Goal: Check status: Check status

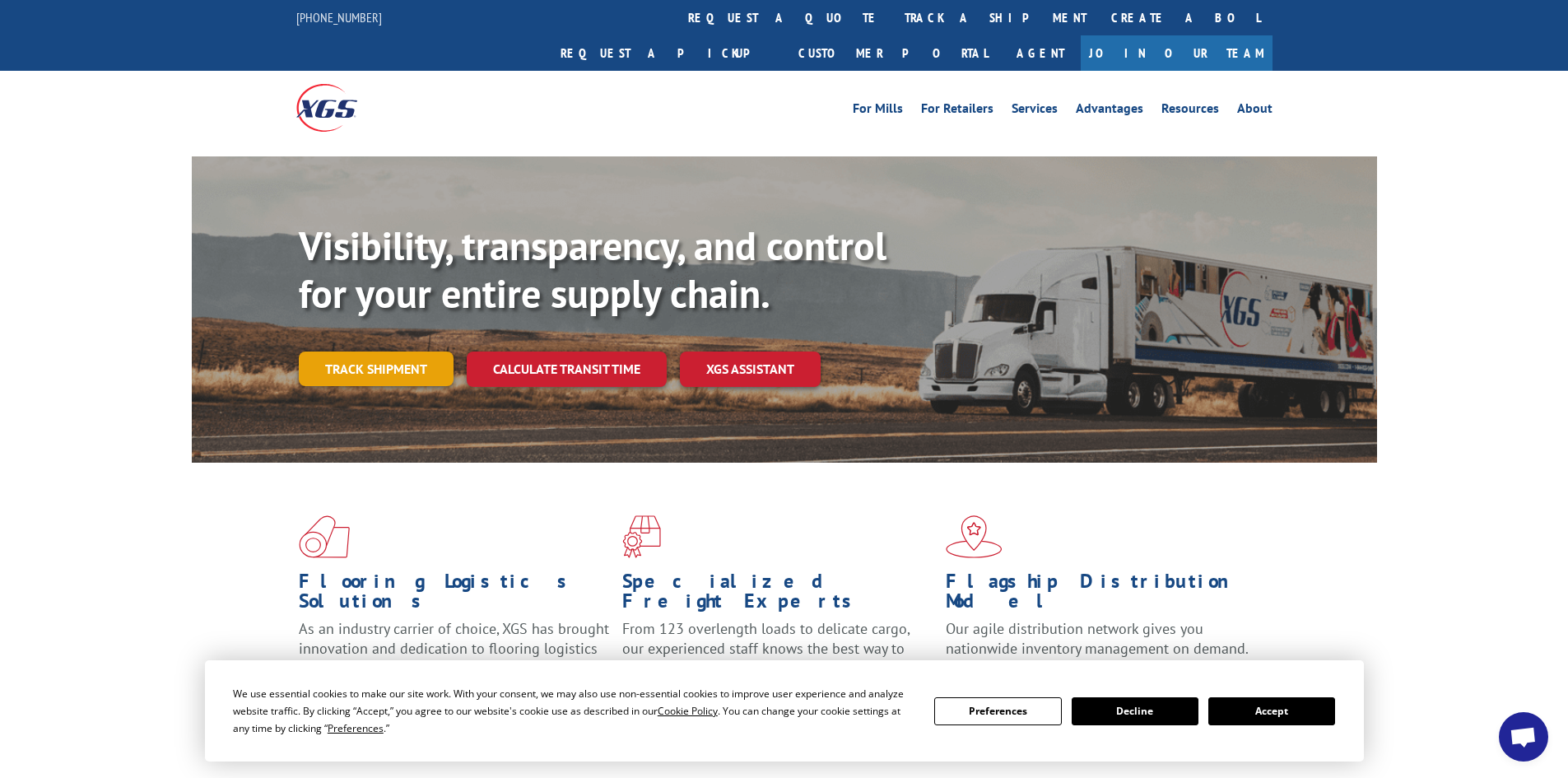
click at [357, 351] on link "Track shipment" at bounding box center [376, 368] width 155 height 34
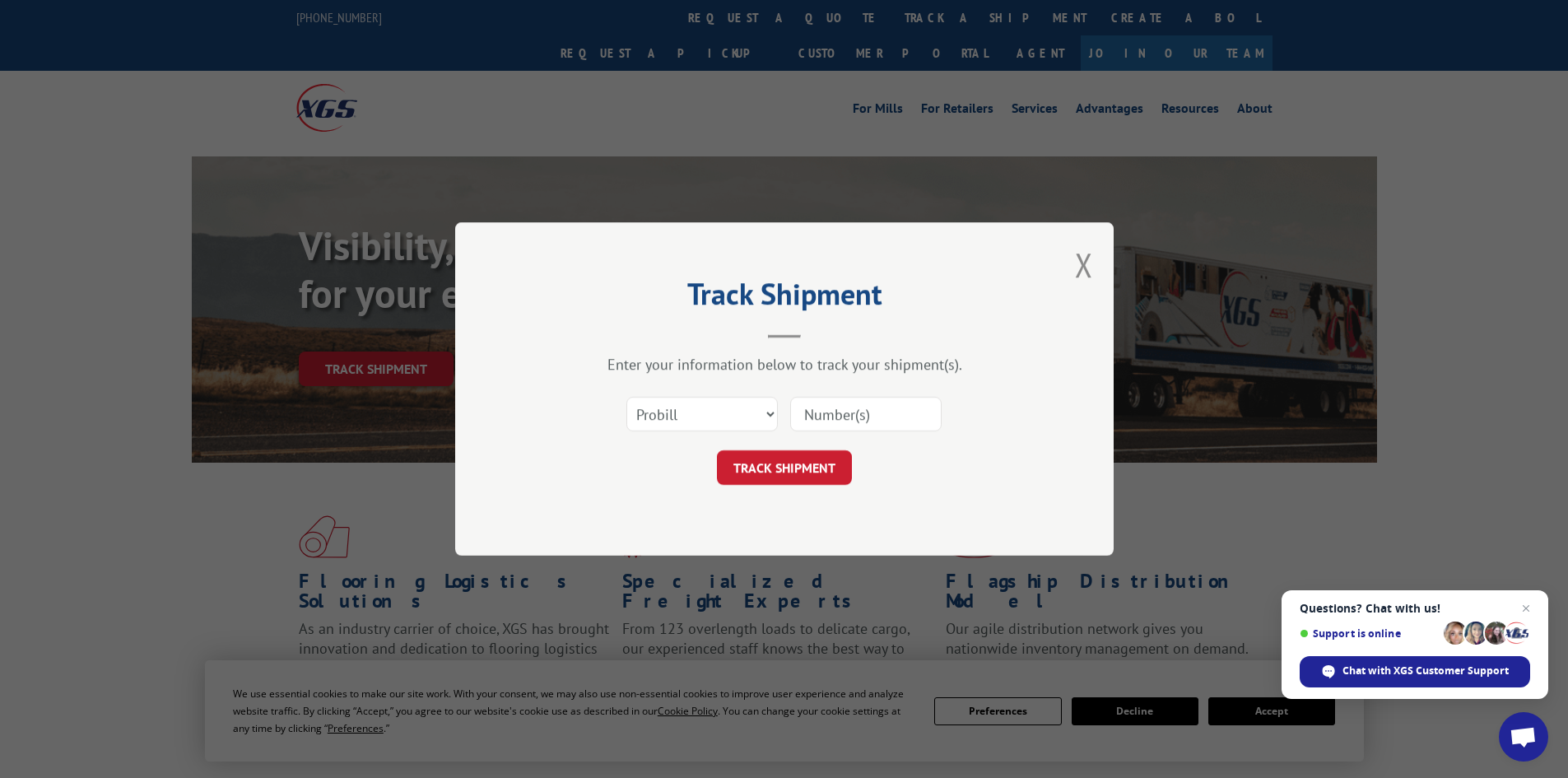
click at [848, 412] on input at bounding box center [865, 414] width 151 height 34
click at [749, 412] on select "Select category... Probill BOL PO" at bounding box center [702, 414] width 151 height 34
click at [902, 471] on div "TRACK SHIPMENT" at bounding box center [784, 467] width 494 height 34
click at [839, 408] on input at bounding box center [865, 414] width 151 height 34
paste input "17227541"
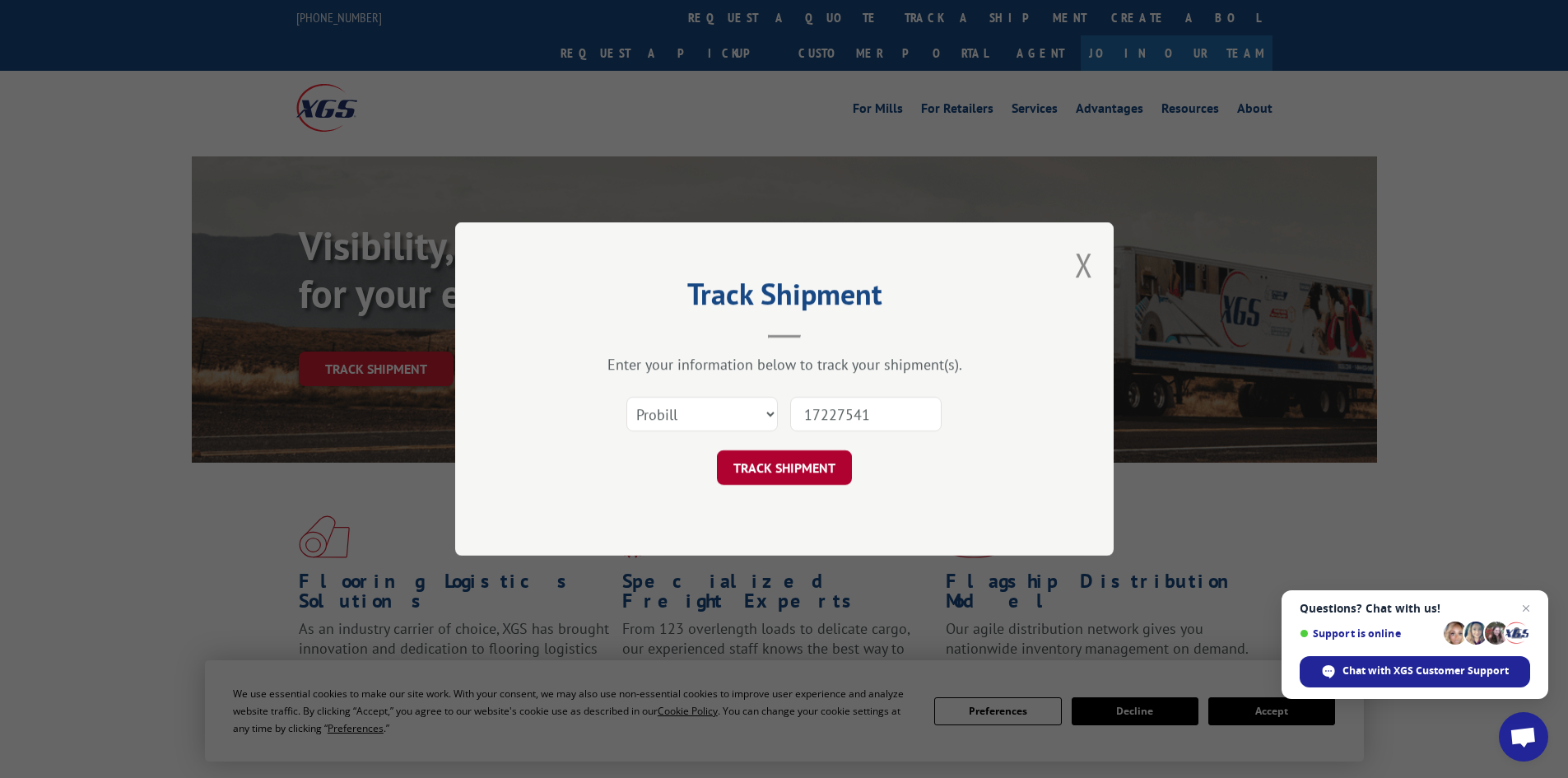
type input "17227541"
click at [812, 471] on button "TRACK SHIPMENT" at bounding box center [784, 467] width 135 height 34
